Goal: Navigation & Orientation: Find specific page/section

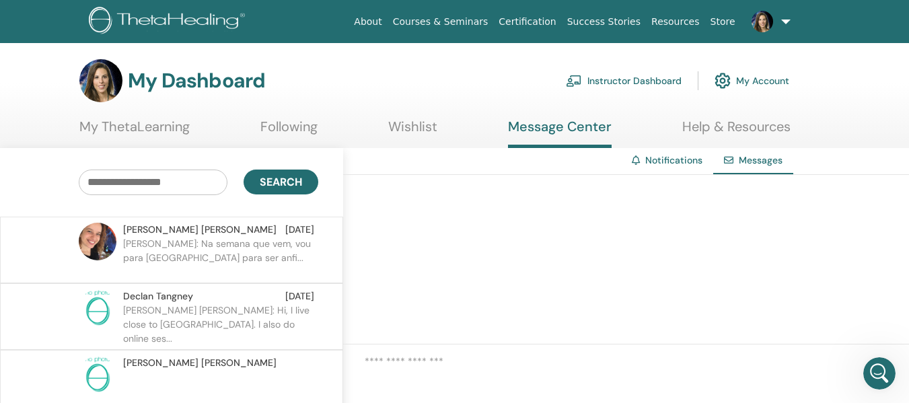
click at [785, 24] on link at bounding box center [768, 21] width 55 height 43
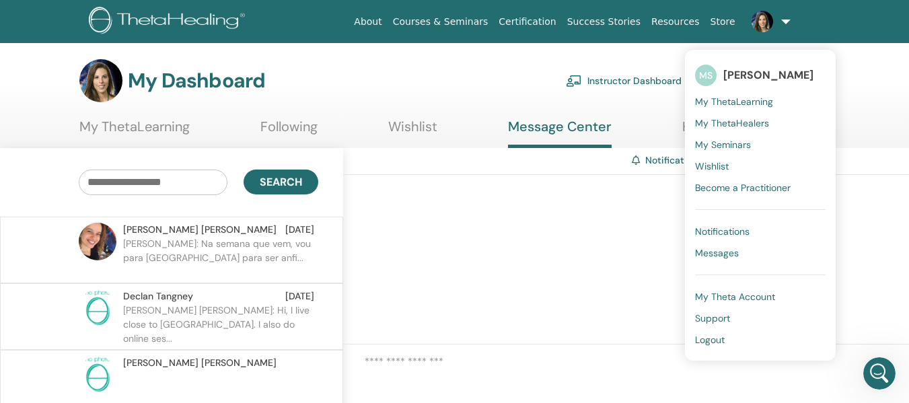
click at [659, 84] on link "Instructor Dashboard" at bounding box center [624, 81] width 116 height 30
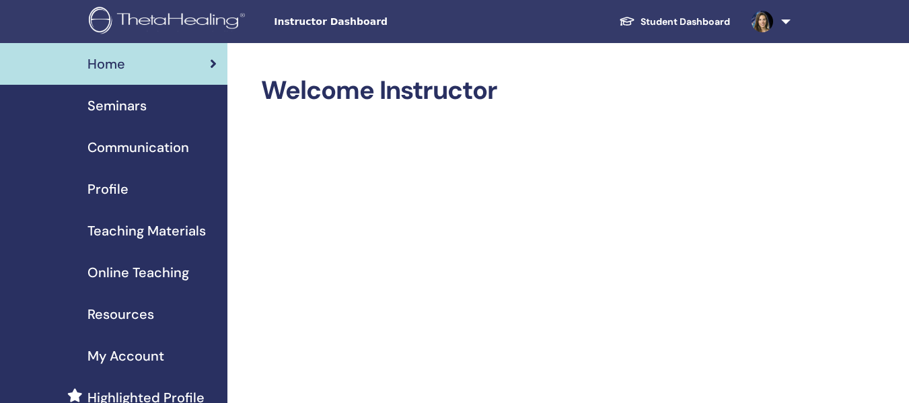
click at [786, 21] on link at bounding box center [768, 21] width 55 height 43
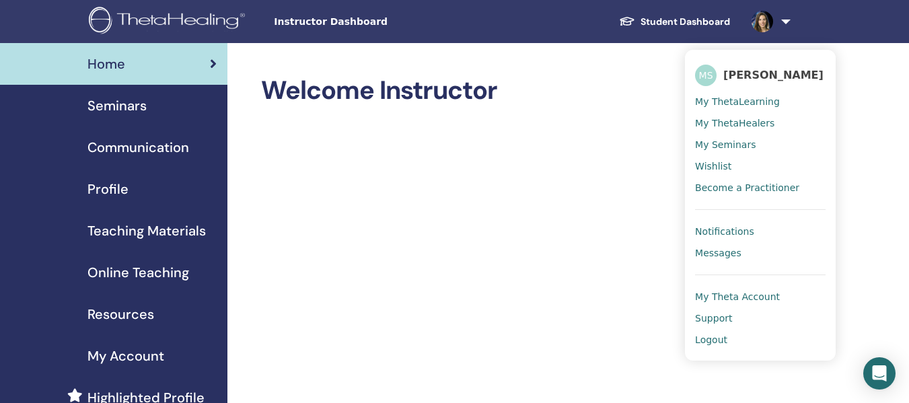
click at [749, 102] on span "My ThetaLearning" at bounding box center [737, 102] width 85 height 12
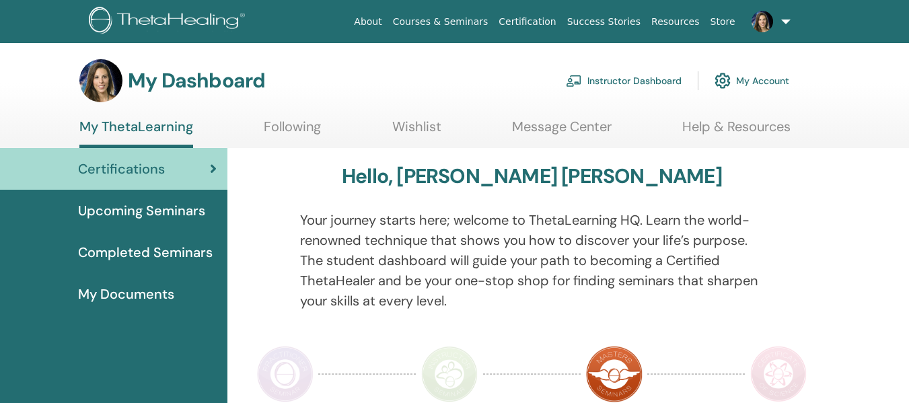
click at [613, 77] on link "Instructor Dashboard" at bounding box center [624, 81] width 116 height 30
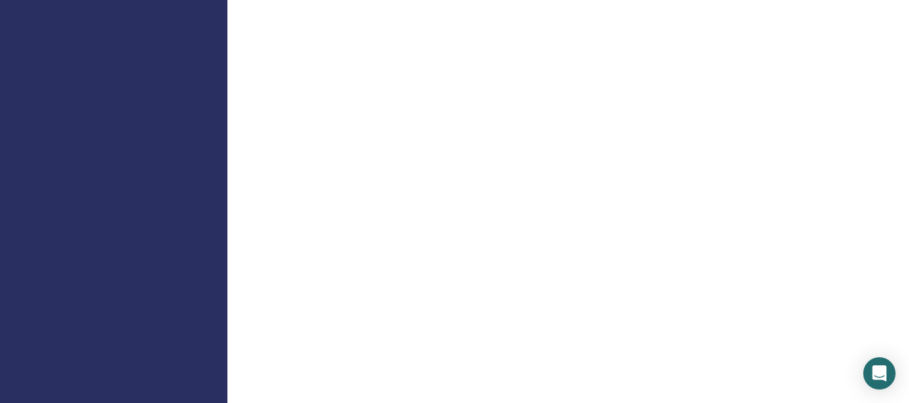
scroll to position [868, 0]
click at [874, 374] on icon "Open Intercom Messenger" at bounding box center [879, 374] width 15 height 18
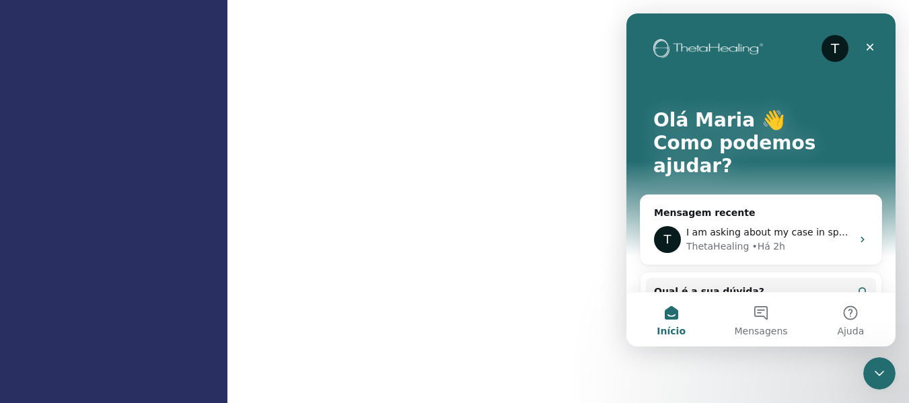
scroll to position [0, 0]
click at [785, 240] on div "ThetaHealing • Há 2h" at bounding box center [770, 247] width 166 height 14
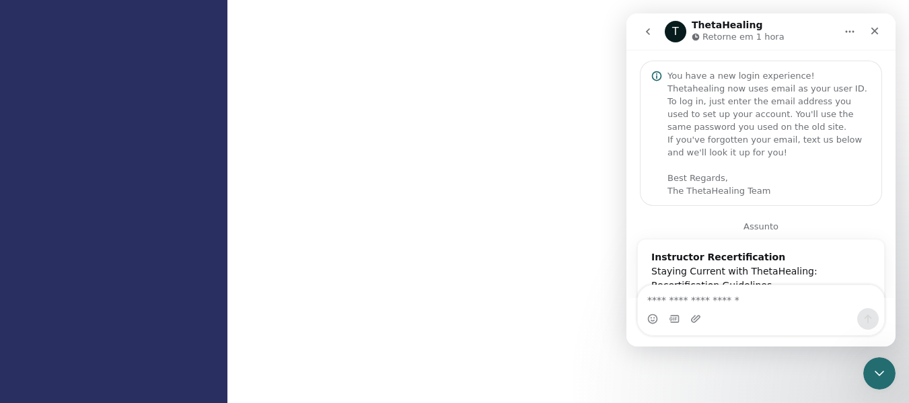
scroll to position [342, 0]
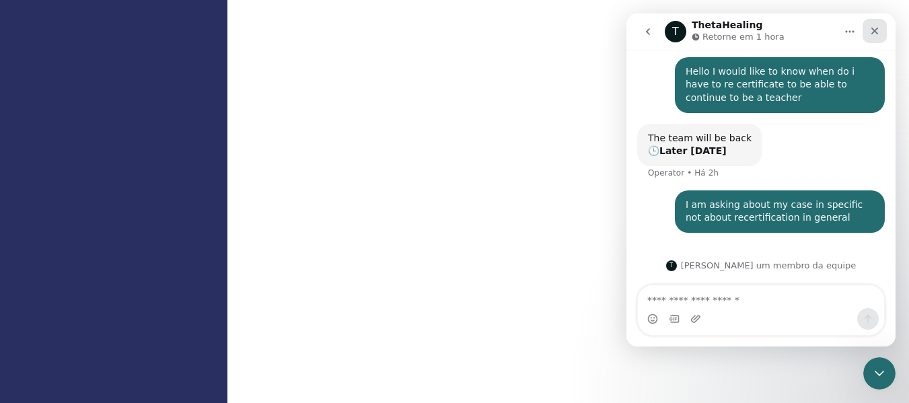
click at [878, 32] on icon "Fechar" at bounding box center [875, 31] width 11 height 11
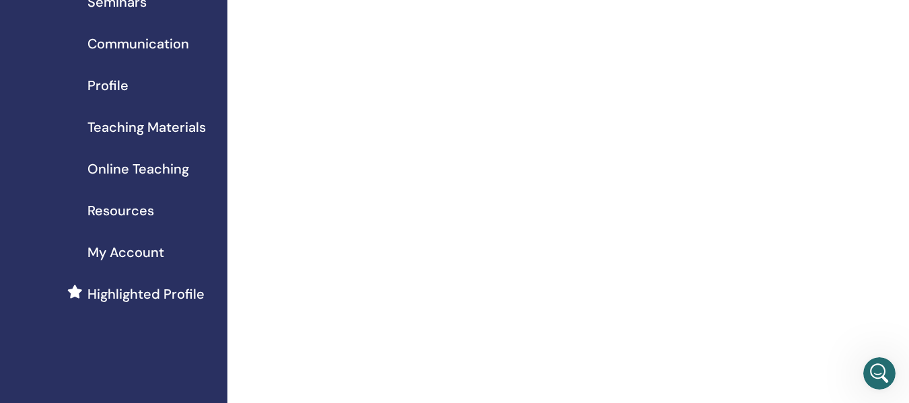
scroll to position [0, 0]
